Goal: Information Seeking & Learning: Learn about a topic

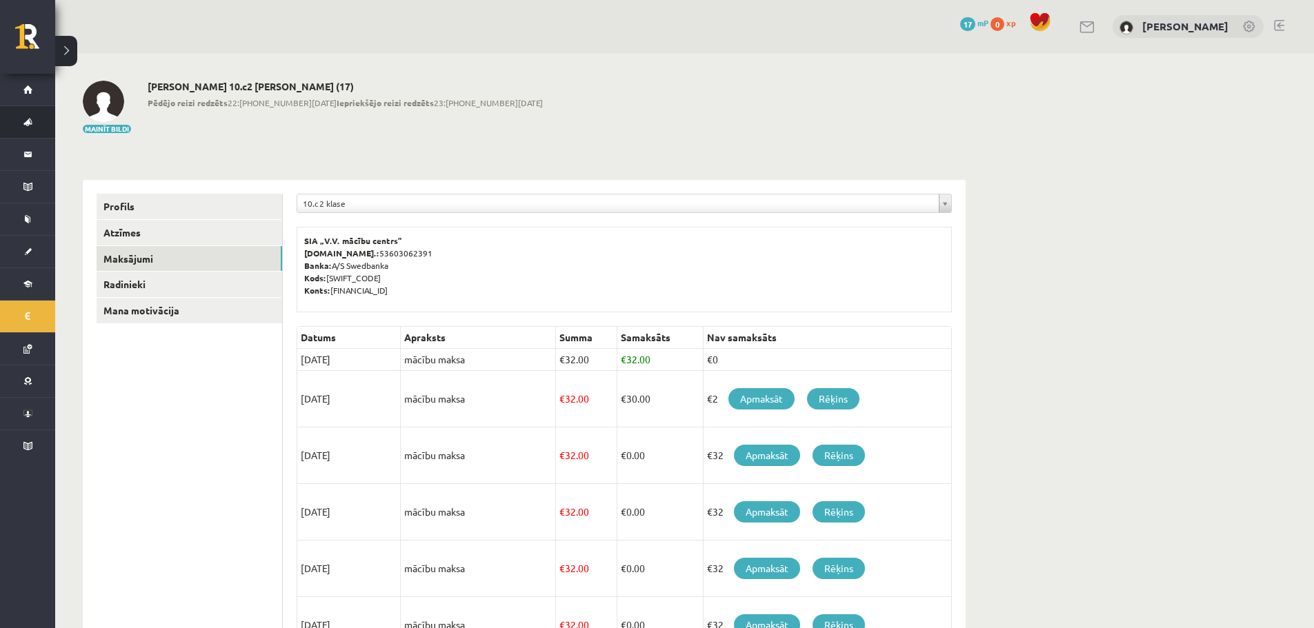
scroll to position [276, 0]
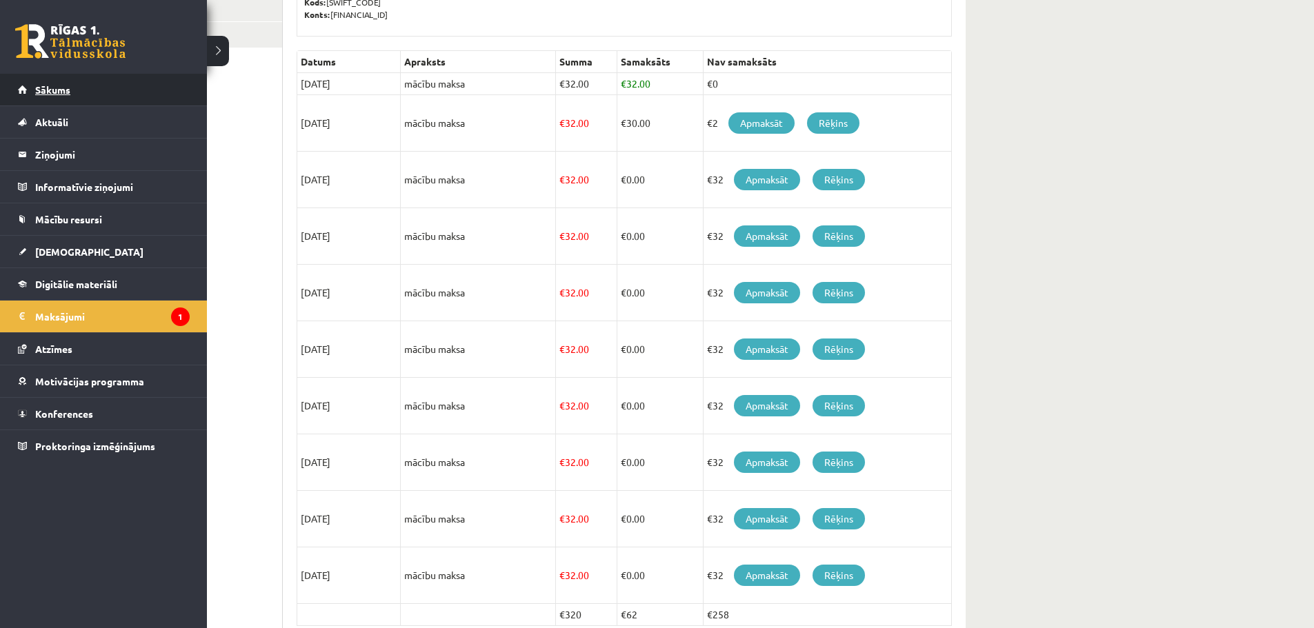
click at [32, 94] on link "Sākums" at bounding box center [104, 90] width 172 height 32
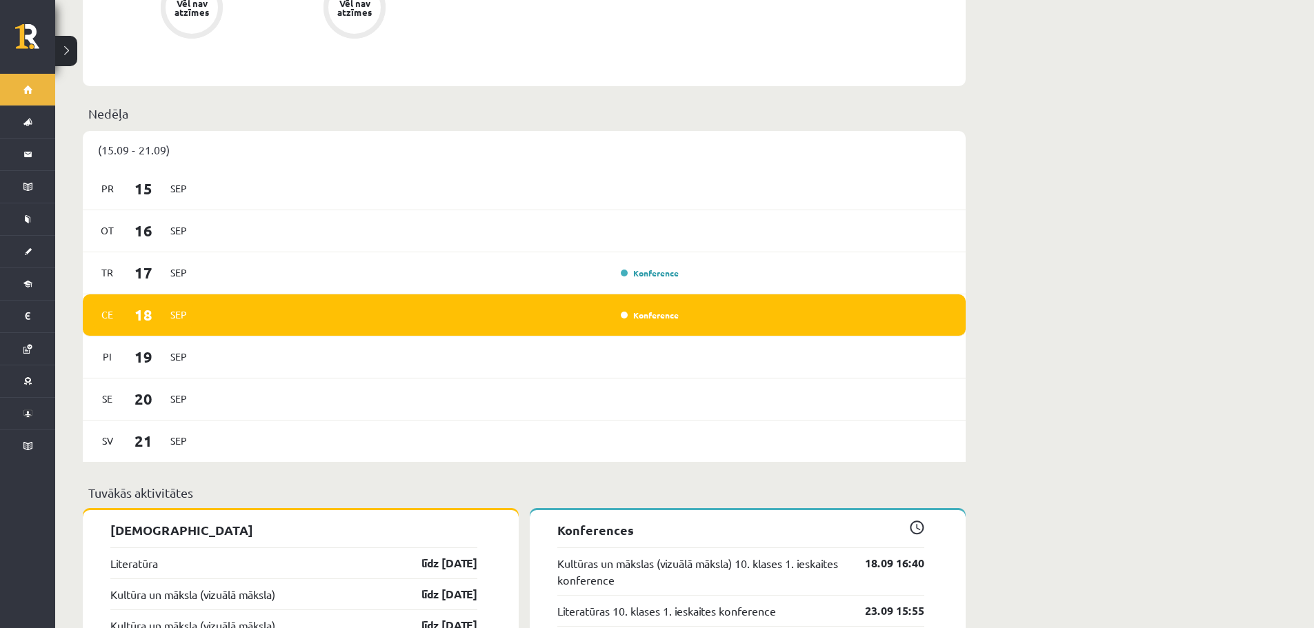
scroll to position [827, 0]
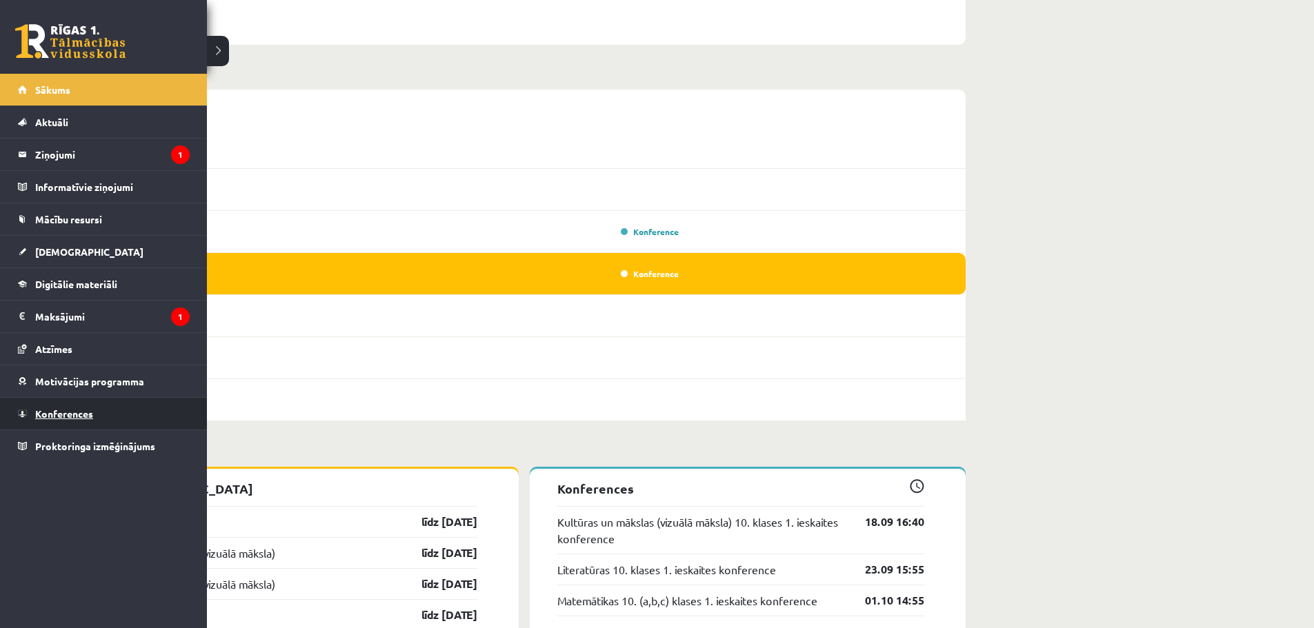
click at [48, 401] on link "Konferences" at bounding box center [104, 414] width 172 height 32
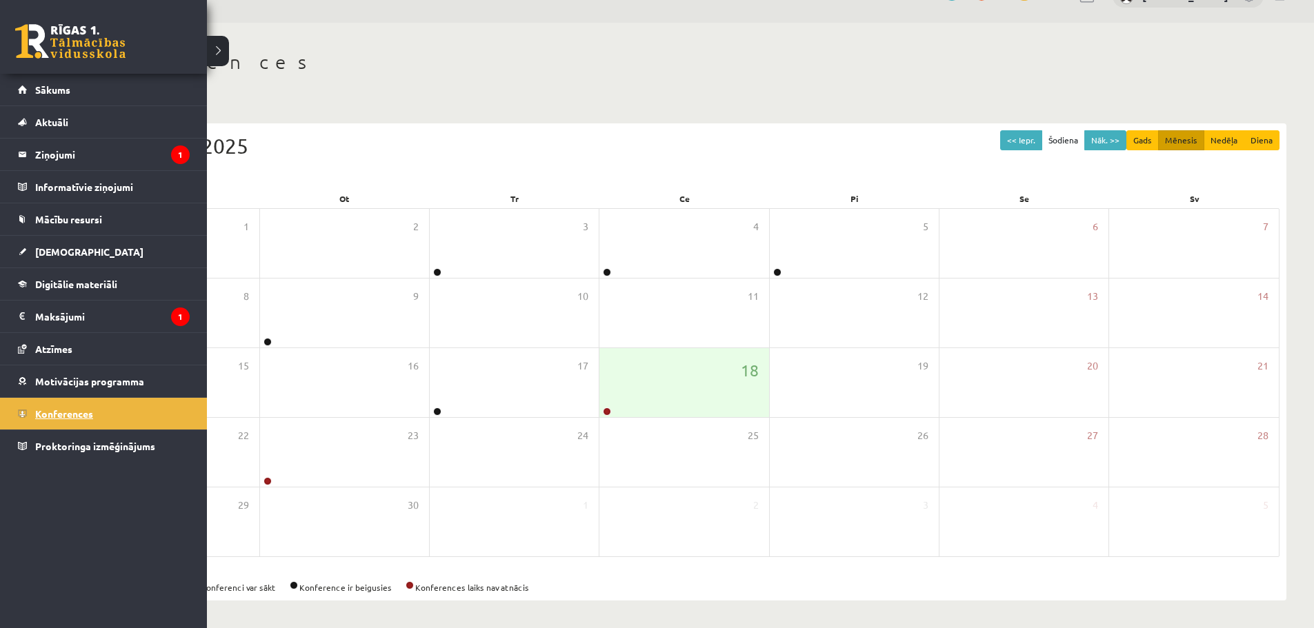
scroll to position [31, 0]
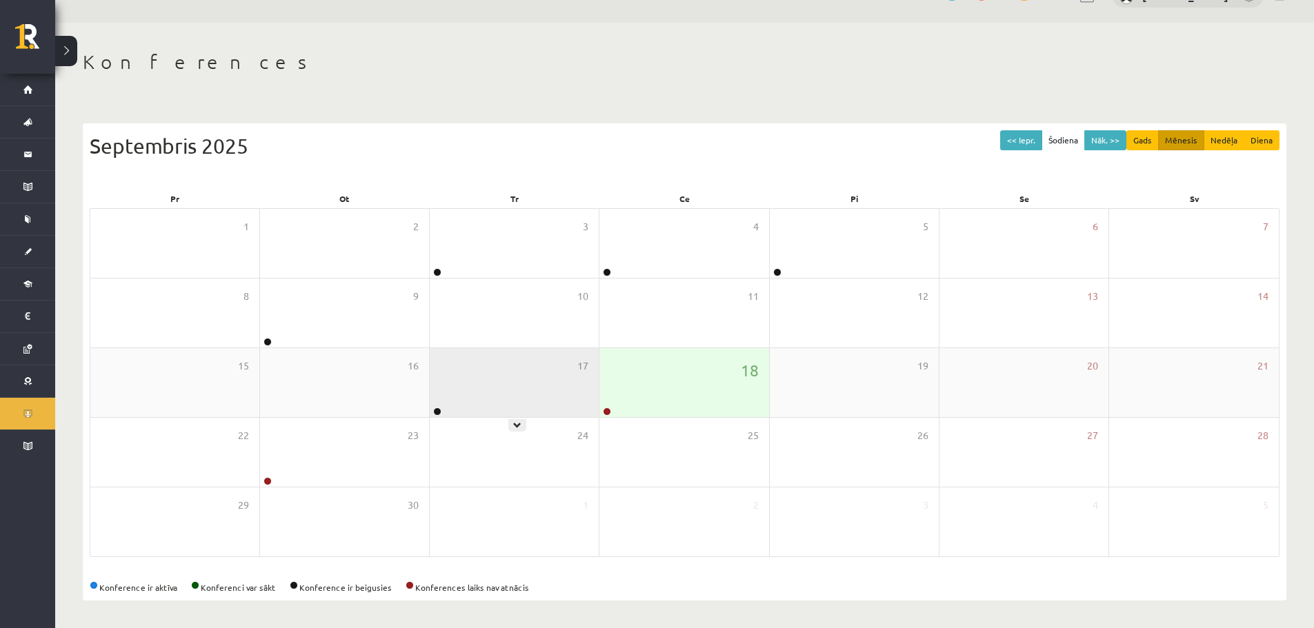
click at [494, 385] on div "17" at bounding box center [514, 382] width 169 height 69
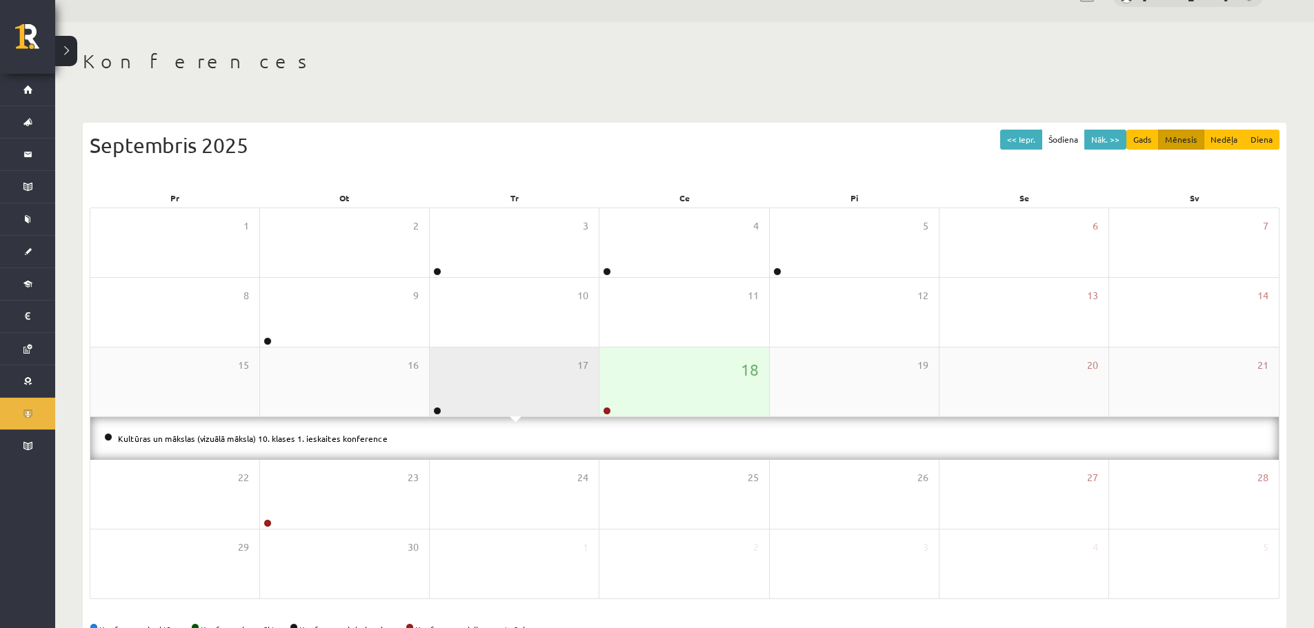
click at [494, 385] on div "17" at bounding box center [514, 382] width 169 height 69
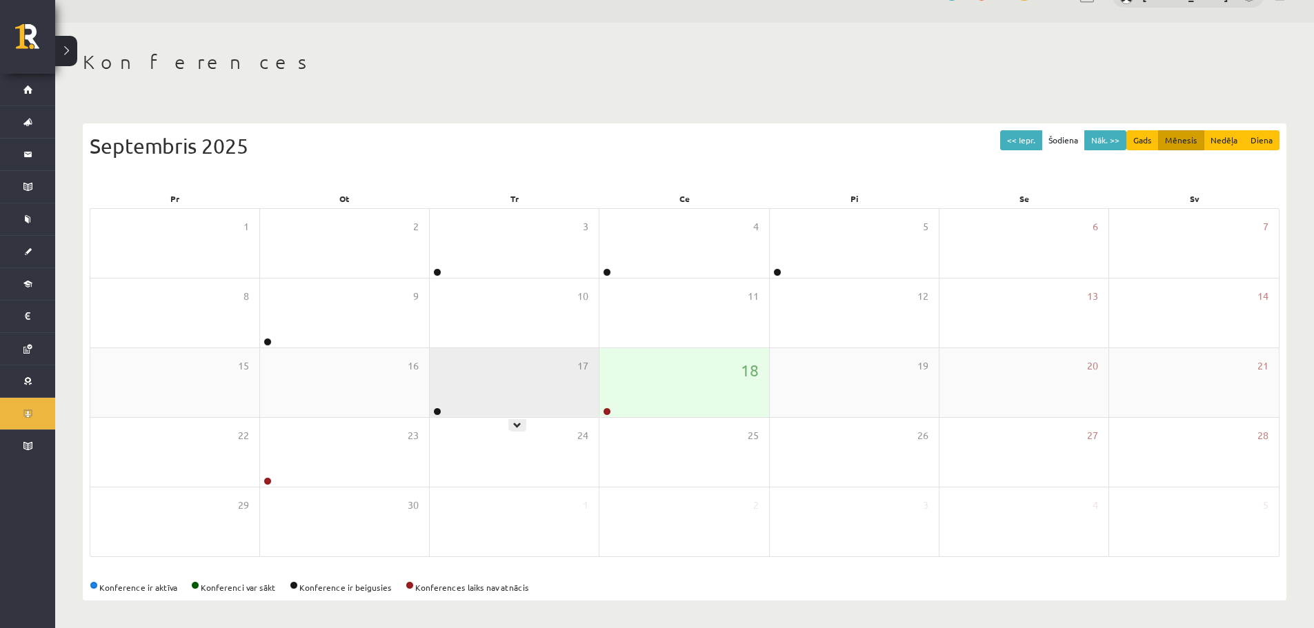
click at [535, 393] on div "17" at bounding box center [514, 382] width 169 height 69
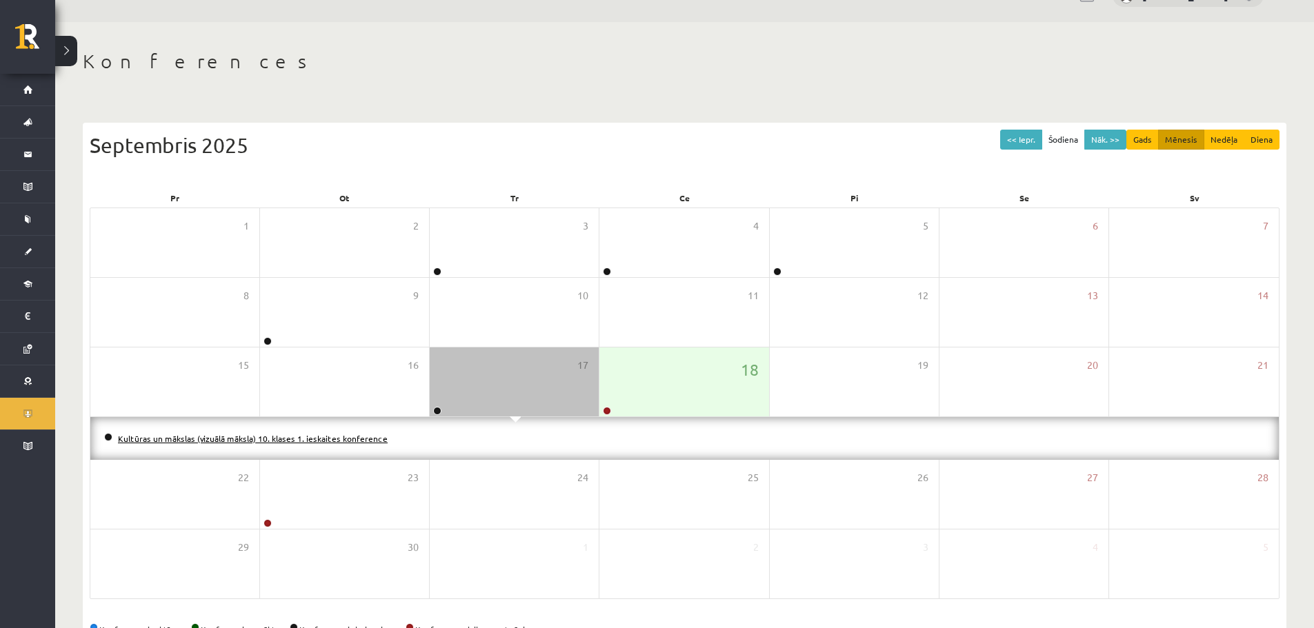
click at [317, 436] on link "Kultūras un mākslas (vizuālā māksla) 10. klases 1. ieskaites konference" at bounding box center [253, 438] width 270 height 11
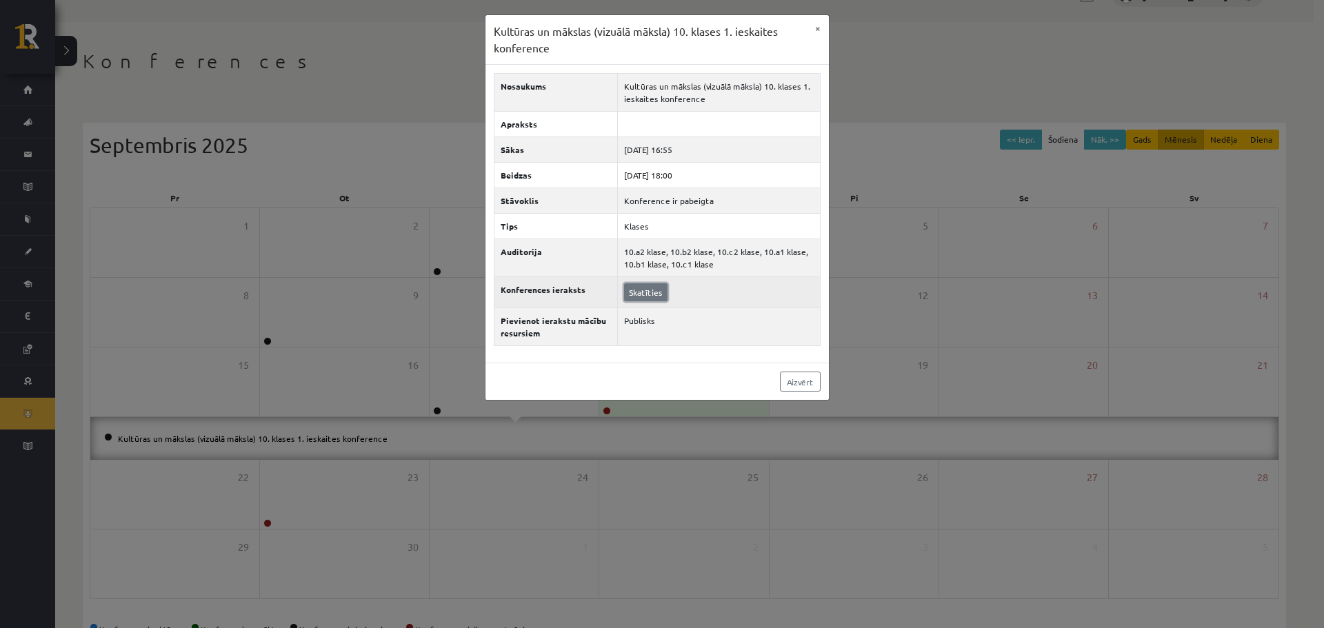
click at [633, 297] on link "Skatīties" at bounding box center [645, 292] width 43 height 18
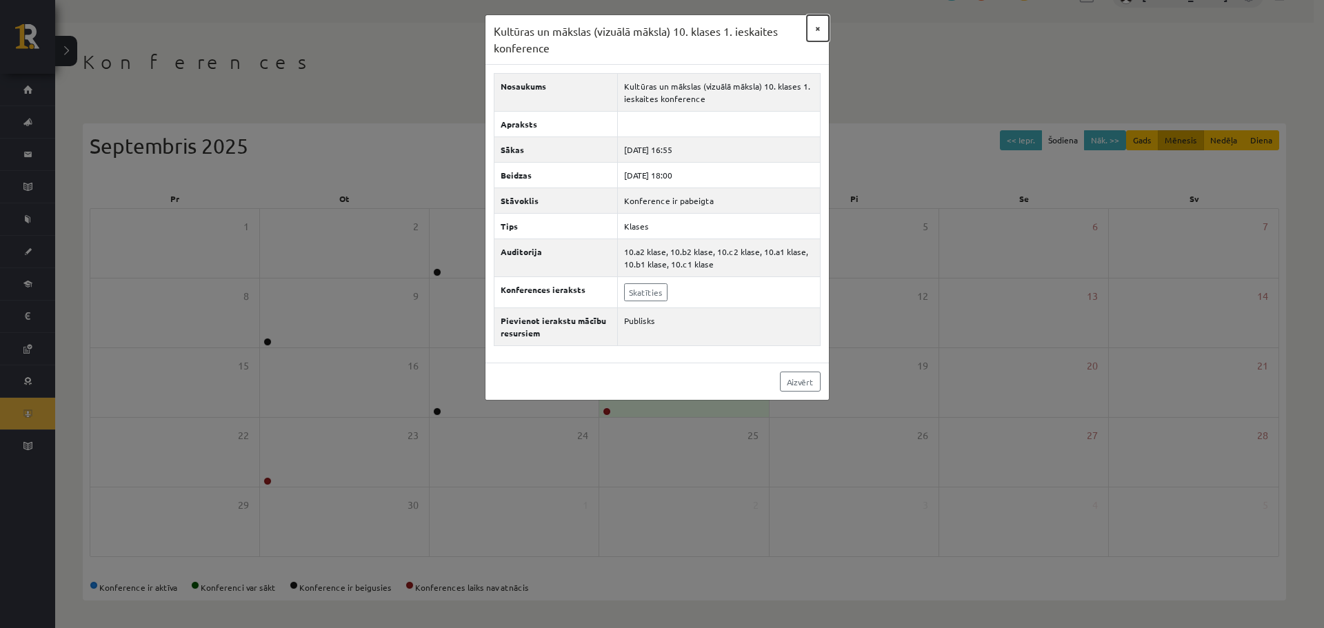
click at [809, 21] on button "×" at bounding box center [818, 28] width 22 height 26
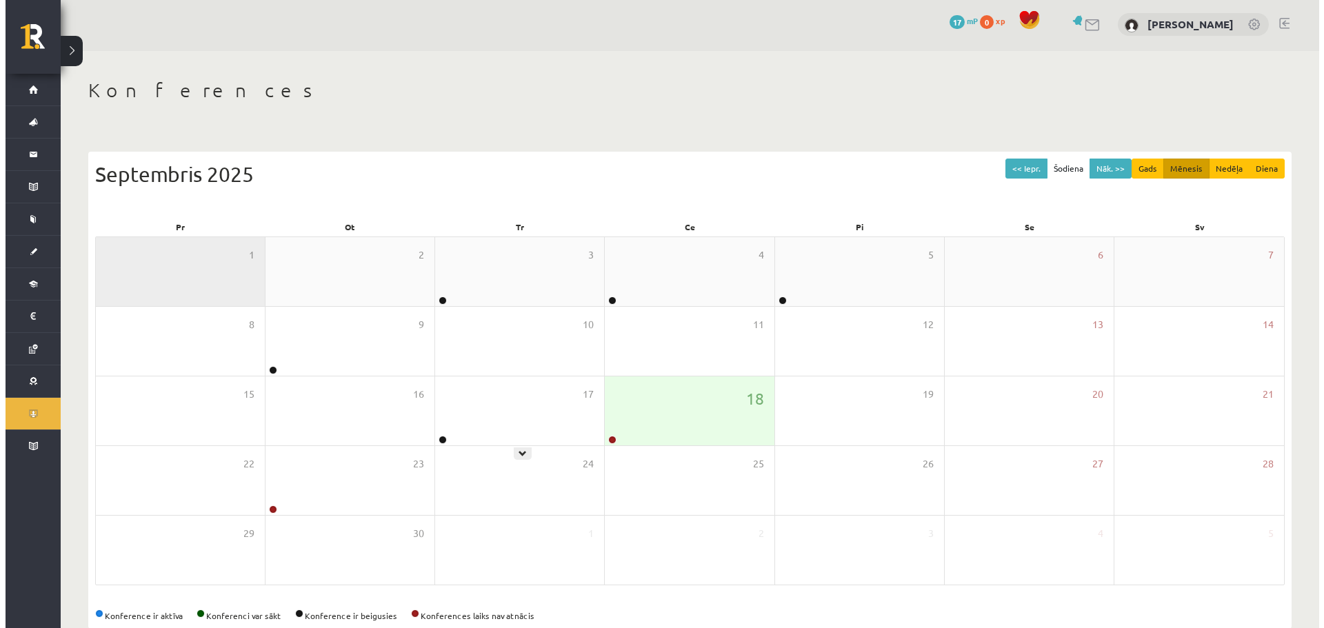
scroll to position [0, 0]
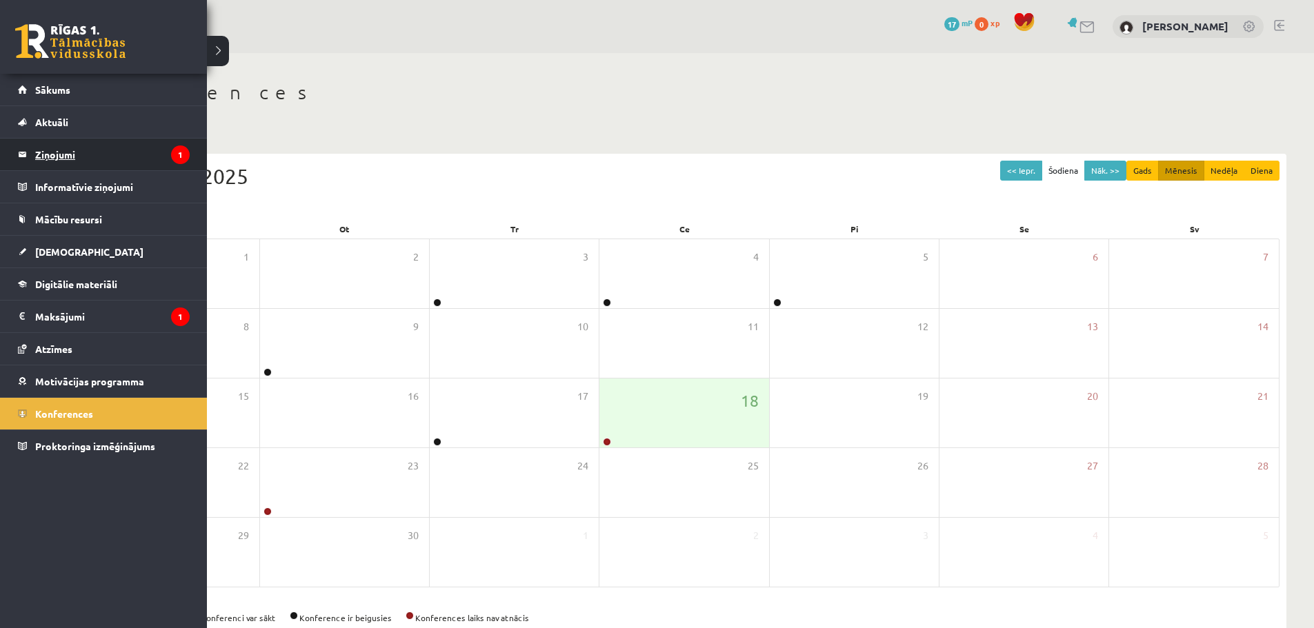
click at [58, 157] on legend "Ziņojumi 1" at bounding box center [112, 155] width 154 height 32
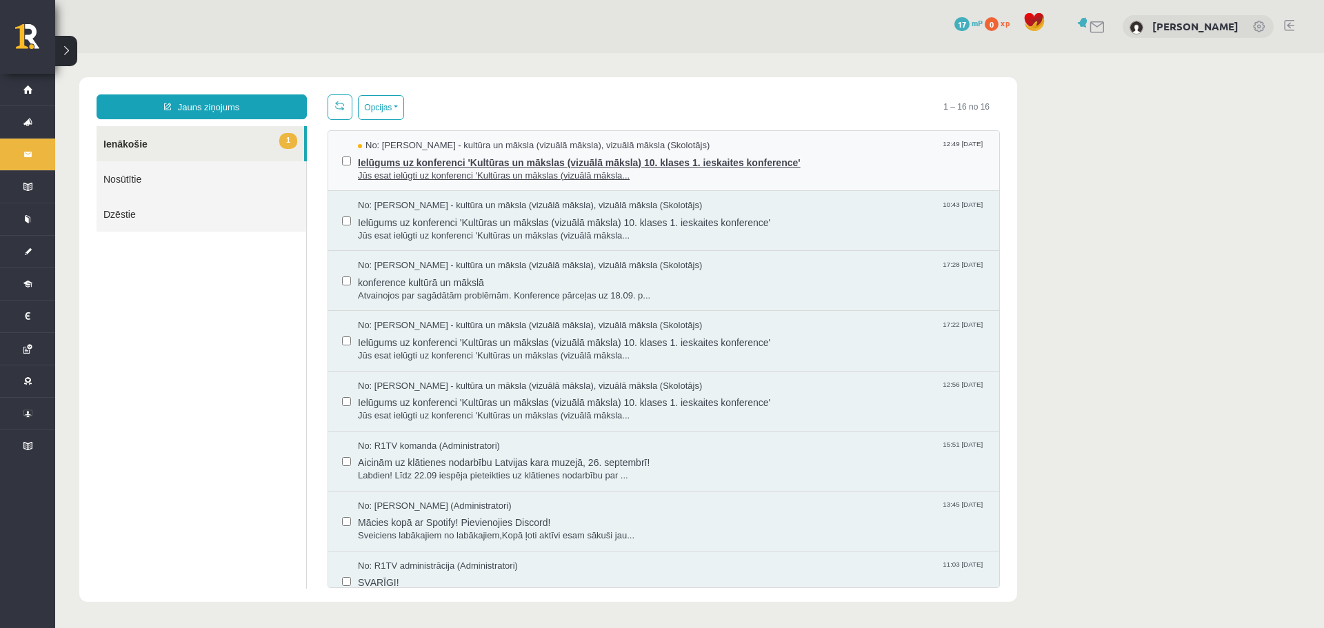
click at [412, 163] on span "Ielūgums uz konferenci 'Kultūras un mākslas (vizuālā māksla) 10. klases 1. iesk…" at bounding box center [671, 160] width 627 height 17
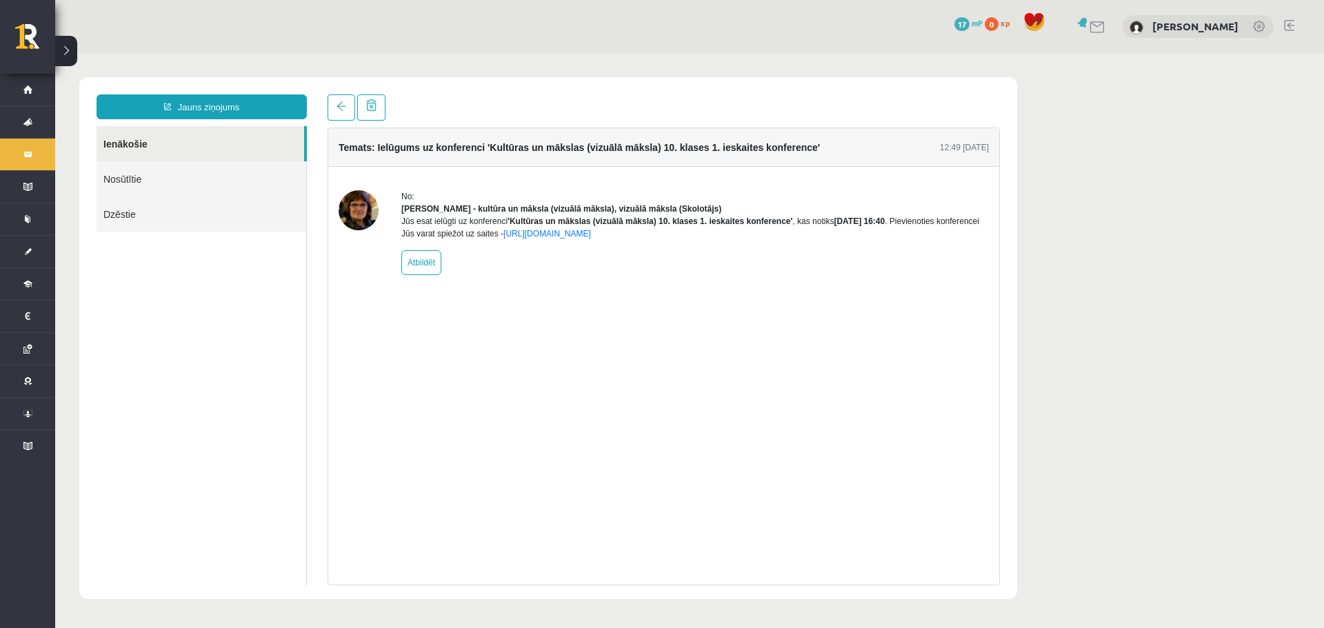
click at [497, 78] on div "Jauns ziņojums Ienākošie Nosūtītie Dzēstie ********* ********* ******* Temats: …" at bounding box center [548, 338] width 938 height 522
